Goal: Task Accomplishment & Management: Complete application form

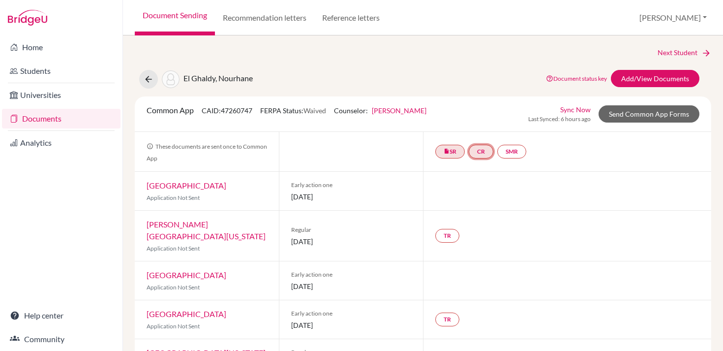
click at [480, 154] on link "CR" at bounding box center [481, 152] width 25 height 14
click at [491, 120] on link "Counselor recommendation" at bounding box center [482, 122] width 86 height 8
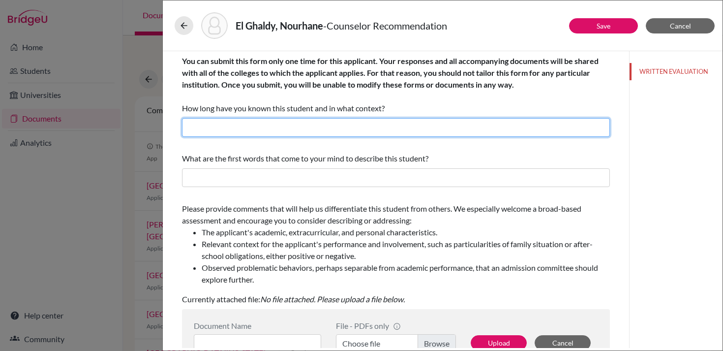
click at [349, 128] on input "text" at bounding box center [396, 127] width 428 height 19
drag, startPoint x: 320, startPoint y: 127, endPoint x: 258, endPoint y: 128, distance: 62.0
click at [258, 128] on input "6 weeks; Counselor and MUN Advisor" at bounding box center [396, 127] width 428 height 19
type input "6 weeks; Counselor"
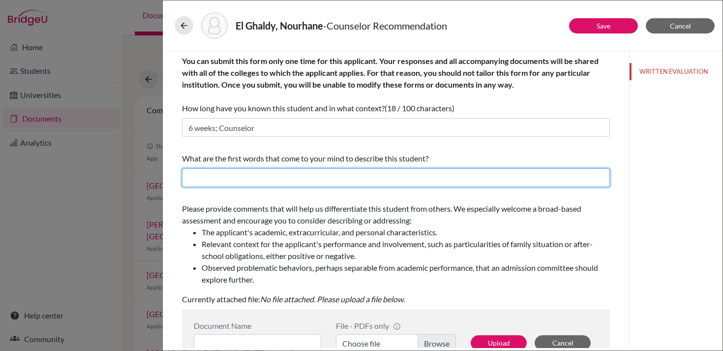
click at [230, 179] on input "text" at bounding box center [396, 177] width 428 height 19
type input "Dedicated, proactive, friendly"
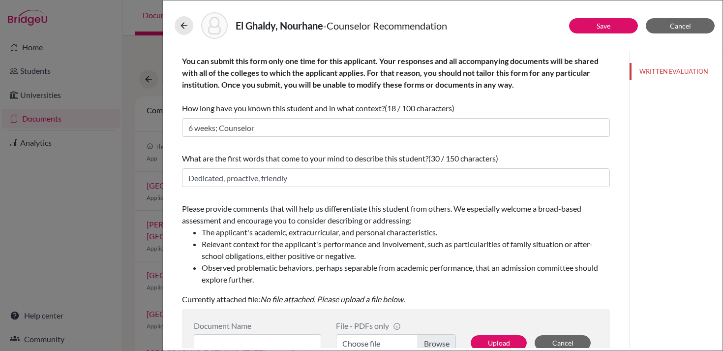
click at [218, 235] on li "The applicant's academic, extracurricular, and personal characteristics." at bounding box center [406, 232] width 408 height 12
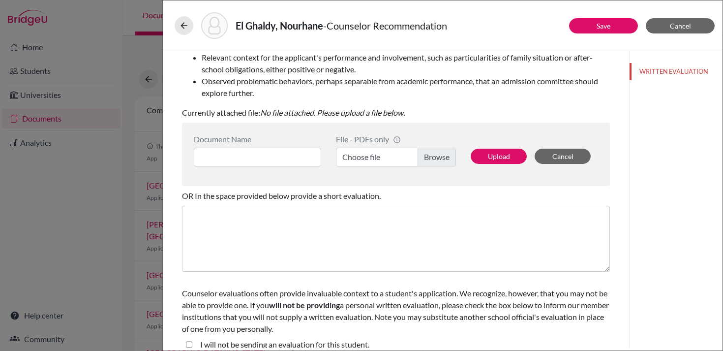
scroll to position [187, 0]
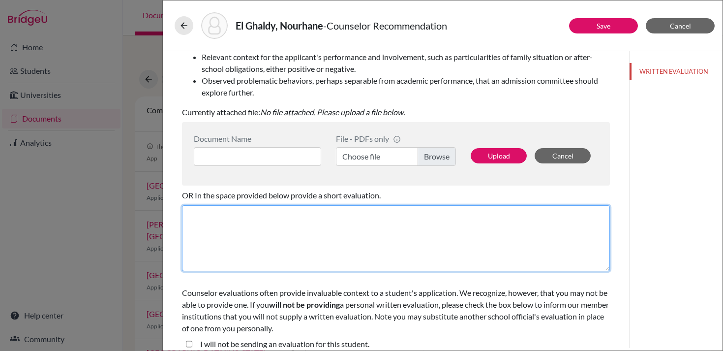
click at [252, 213] on textarea at bounding box center [396, 238] width 428 height 66
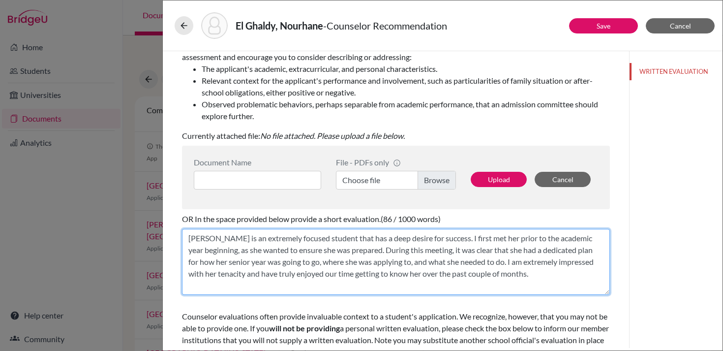
scroll to position [197, 0]
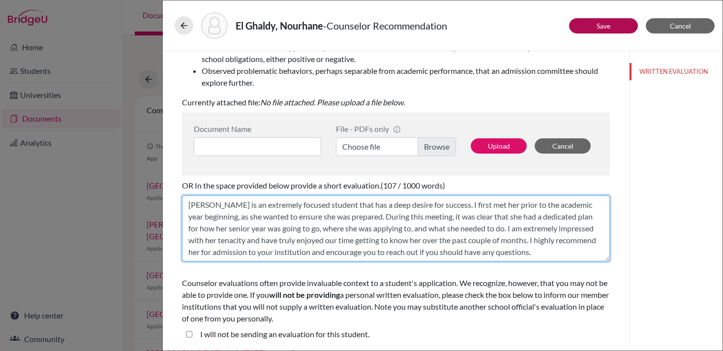
type textarea "Nourhane is an extremely focused student that has a deep desire for success. I …"
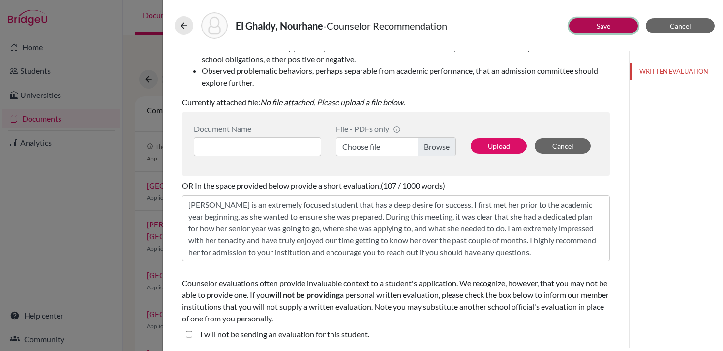
click at [607, 24] on link "Save" at bounding box center [603, 26] width 14 height 8
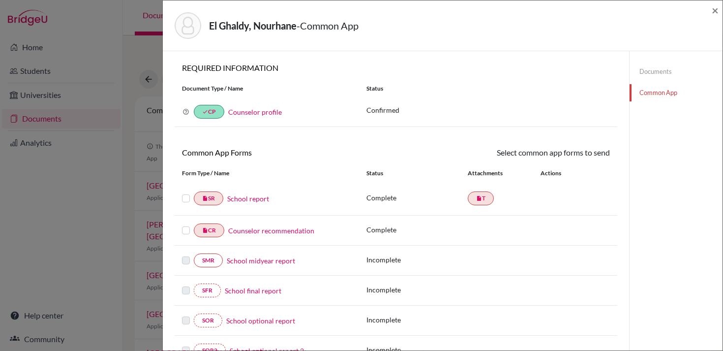
click at [709, 11] on div "El Ghaldy, Nourhane - Common App ×" at bounding box center [443, 25] width 552 height 42
click at [714, 11] on span "×" at bounding box center [714, 10] width 7 height 14
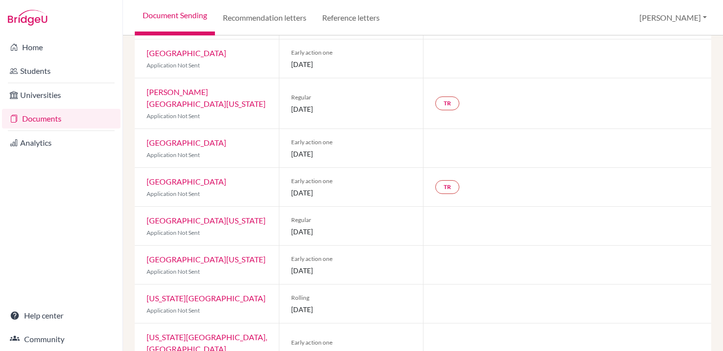
scroll to position [139, 0]
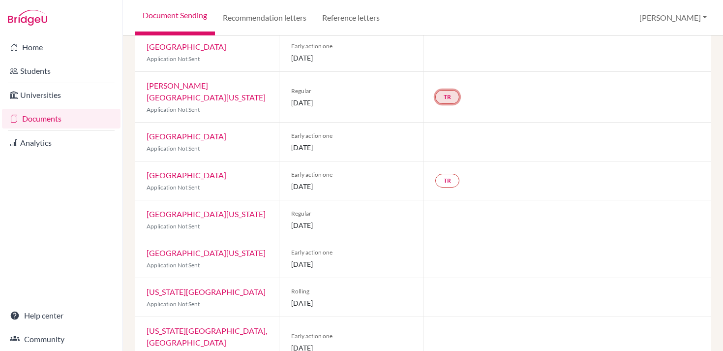
click at [449, 90] on link "TR" at bounding box center [447, 97] width 24 height 14
click at [446, 69] on small "Incomplete" at bounding box center [447, 70] width 86 height 9
click at [504, 105] on div "TR Teacher recommendation Incomplete" at bounding box center [567, 97] width 288 height 50
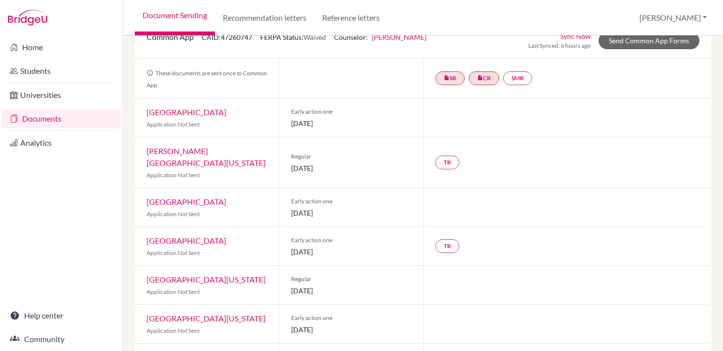
scroll to position [0, 0]
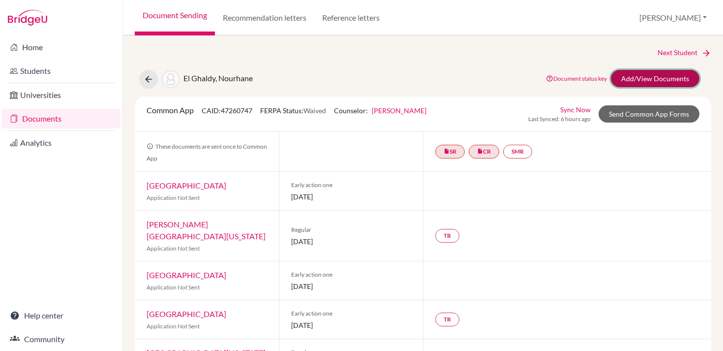
click at [647, 79] on link "Add/View Documents" at bounding box center [655, 78] width 88 height 17
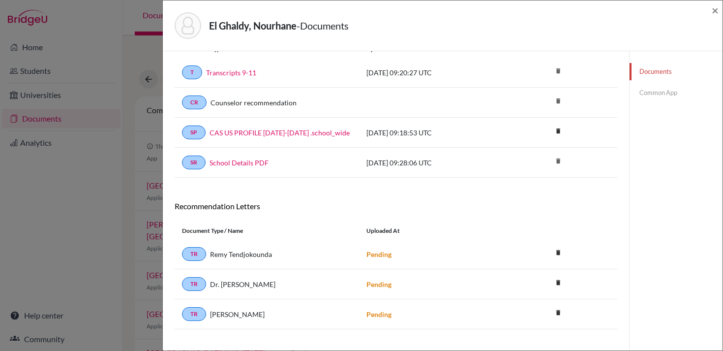
scroll to position [56, 0]
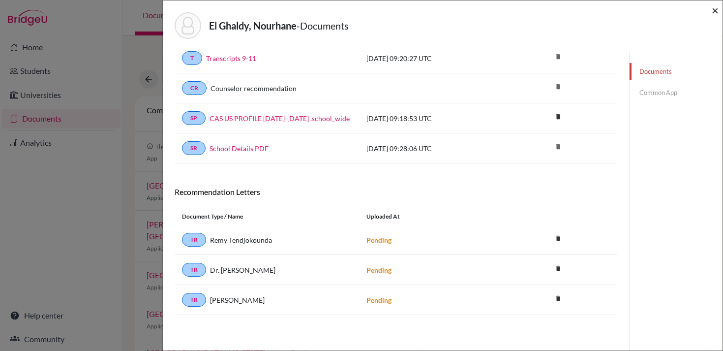
click at [716, 9] on span "×" at bounding box center [714, 10] width 7 height 14
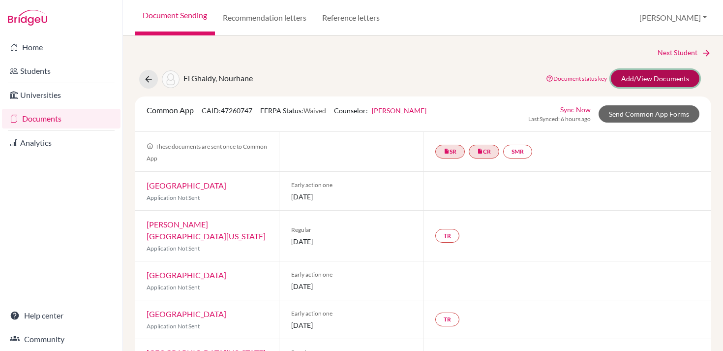
click at [640, 81] on link "Add/View Documents" at bounding box center [655, 78] width 88 height 17
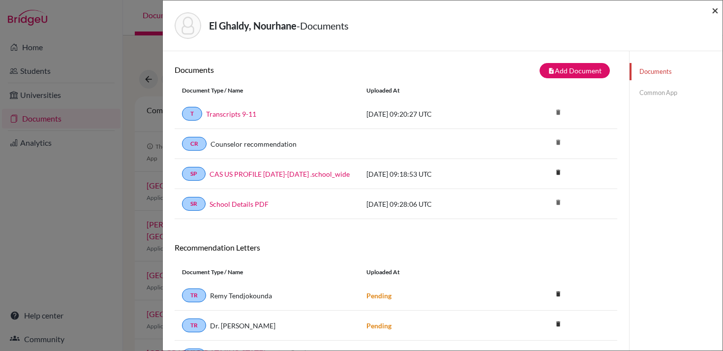
click at [714, 12] on span "×" at bounding box center [714, 10] width 7 height 14
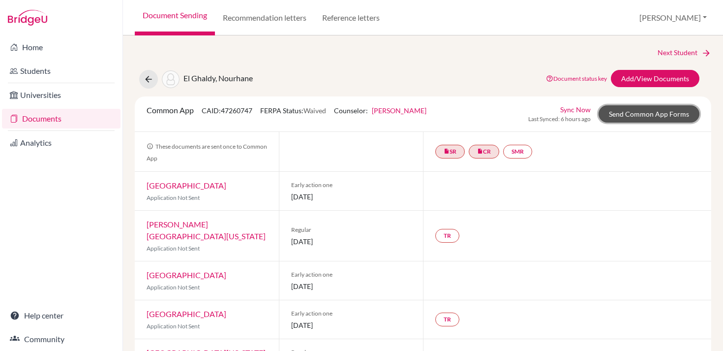
click at [649, 115] on link "Send Common App Forms" at bounding box center [648, 113] width 101 height 17
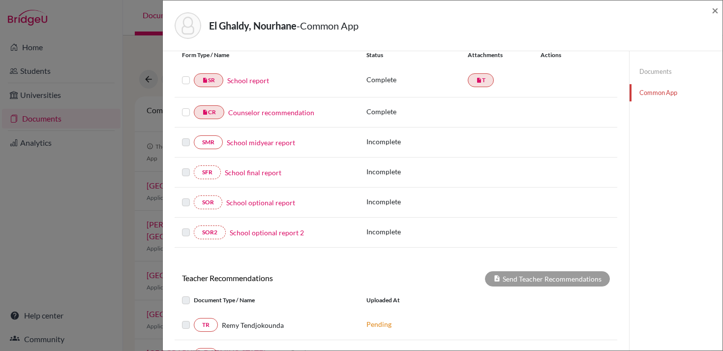
scroll to position [101, 0]
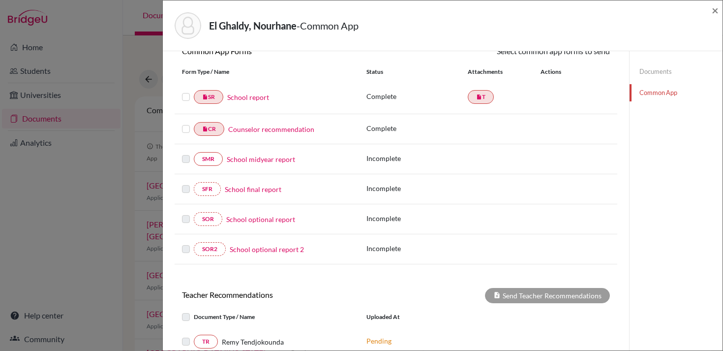
click at [187, 91] on label at bounding box center [186, 91] width 8 height 0
click at [0, 0] on input "checkbox" at bounding box center [0, 0] width 0 height 0
click at [185, 123] on label at bounding box center [186, 123] width 8 height 0
click at [0, 0] on input "checkbox" at bounding box center [0, 0] width 0 height 0
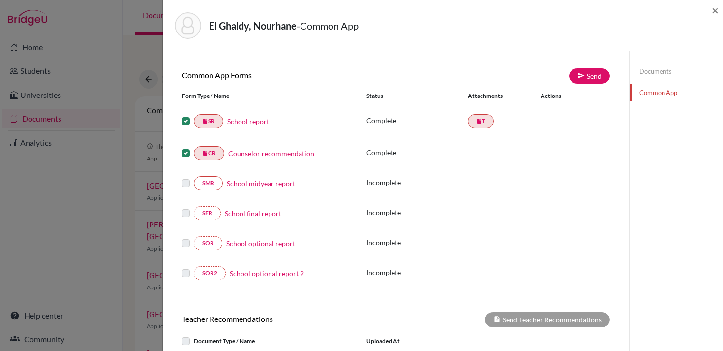
scroll to position [72, 0]
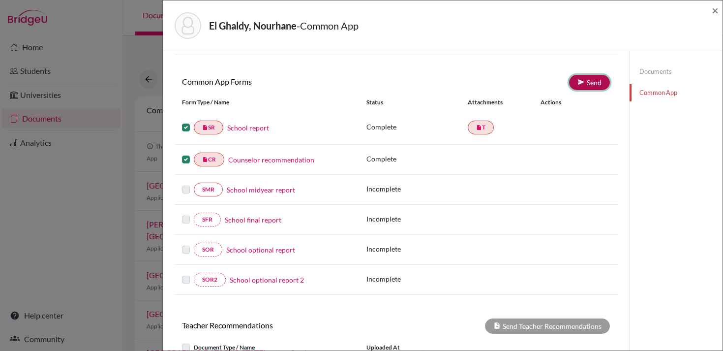
click at [575, 86] on link "Send" at bounding box center [589, 82] width 41 height 15
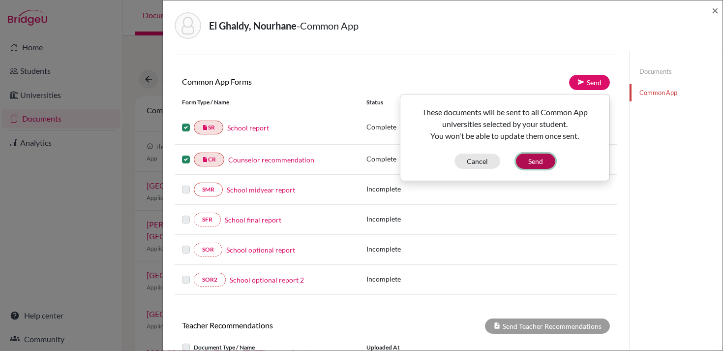
click at [547, 162] on button "Send" at bounding box center [535, 160] width 39 height 15
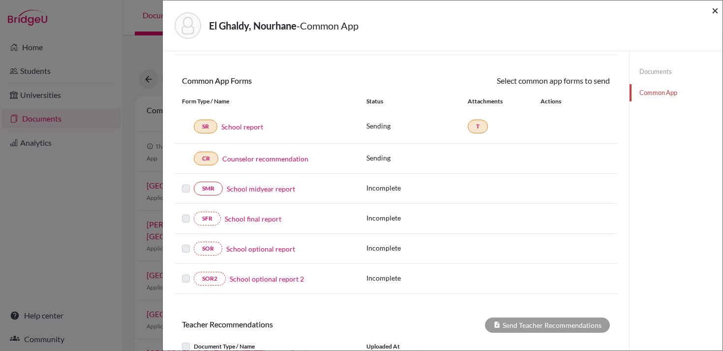
click at [714, 14] on span "×" at bounding box center [714, 10] width 7 height 14
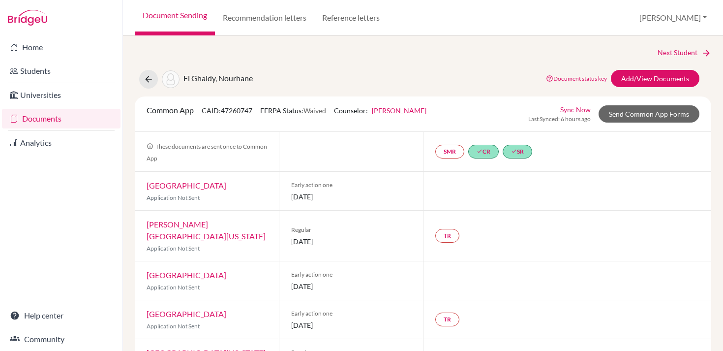
click at [396, 207] on div "Early action one 01 November 2025" at bounding box center [351, 191] width 144 height 38
click at [149, 79] on icon at bounding box center [149, 79] width 10 height 10
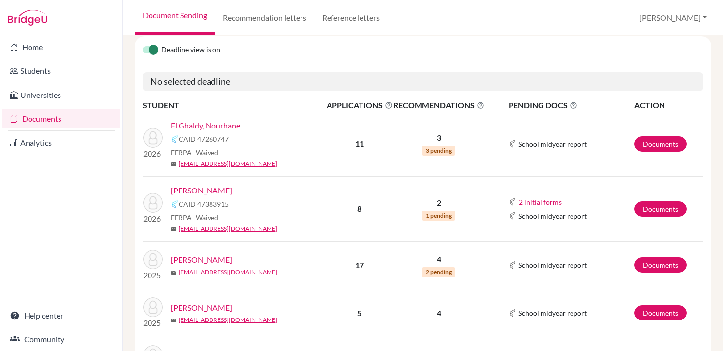
scroll to position [101, 0]
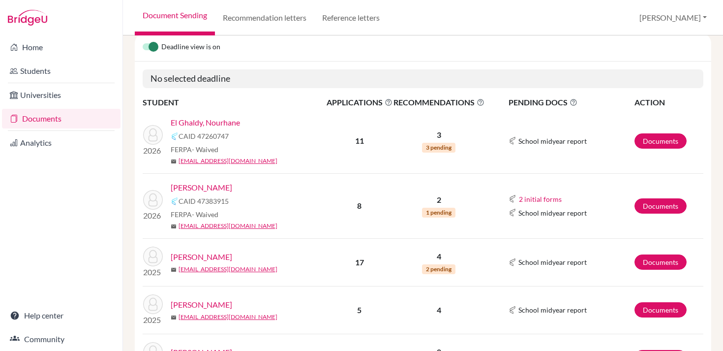
click at [70, 113] on link "Documents" at bounding box center [61, 119] width 118 height 20
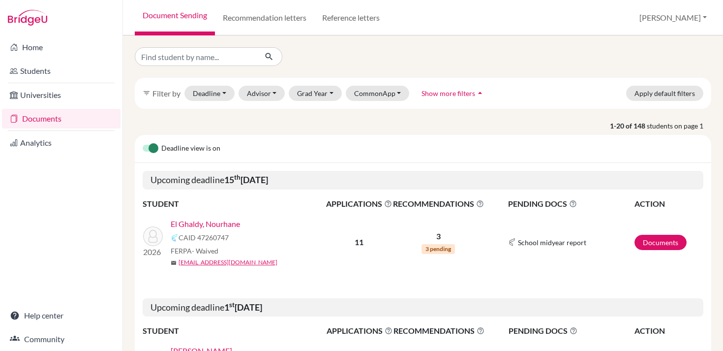
click at [218, 126] on p "1-20 of 148 students on page 1" at bounding box center [422, 125] width 591 height 10
